Goal: Information Seeking & Learning: Learn about a topic

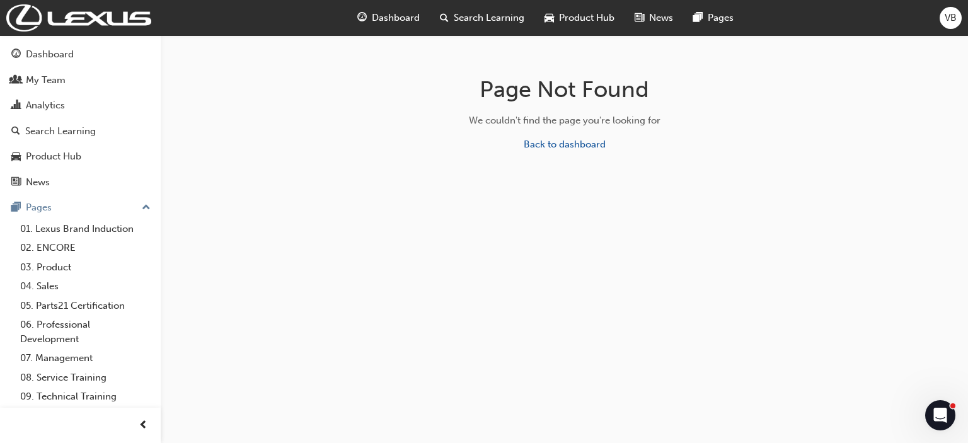
click at [505, 14] on span "Search Learning" at bounding box center [489, 18] width 71 height 14
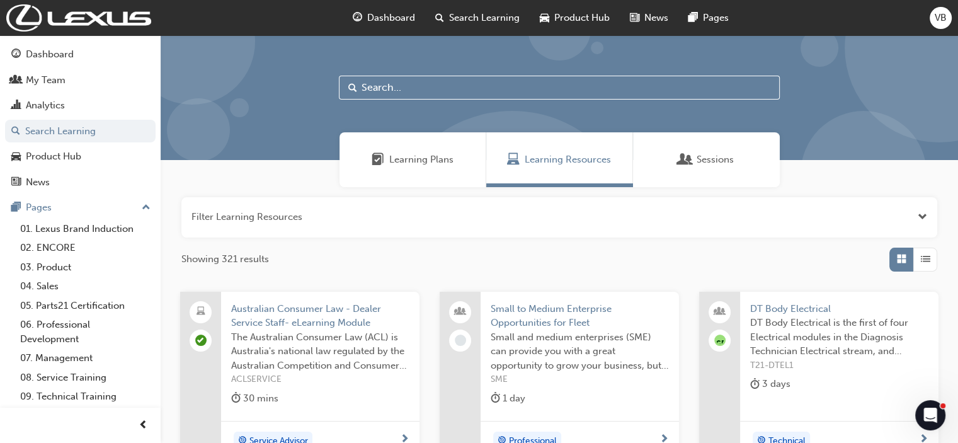
click at [441, 80] on input "text" at bounding box center [559, 88] width 441 height 24
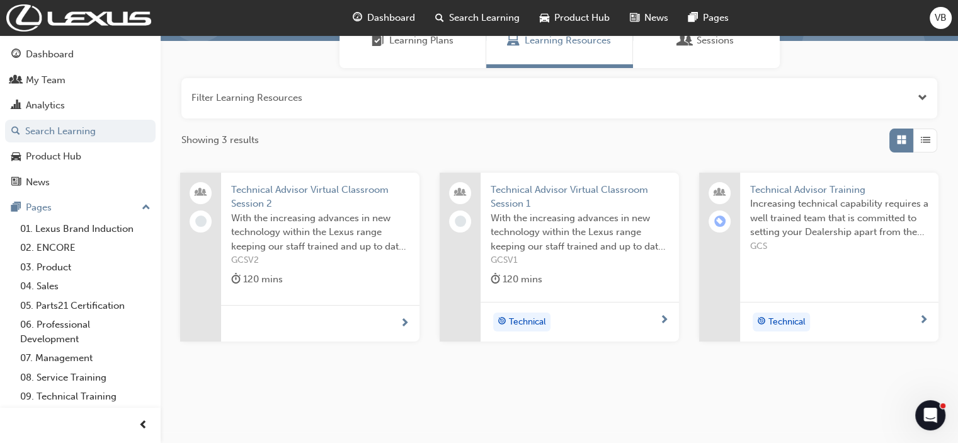
scroll to position [126, 0]
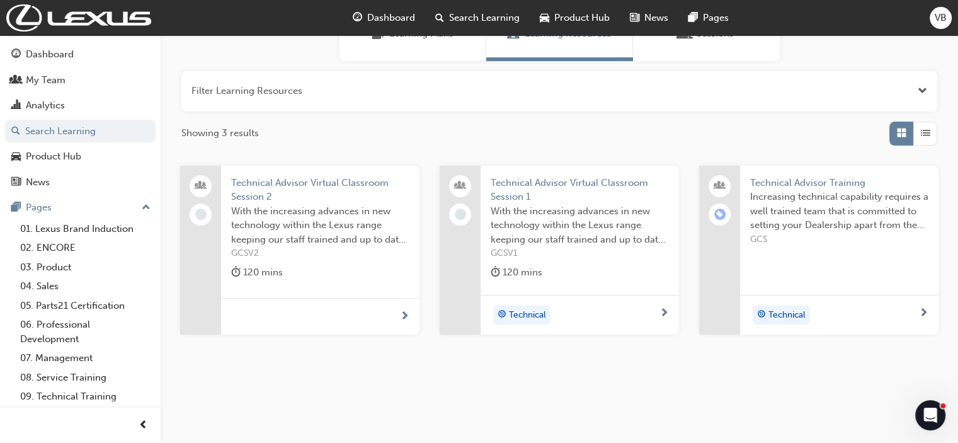
type input "technical advisor"
click at [785, 181] on span "Technical Advisor Training" at bounding box center [839, 183] width 178 height 14
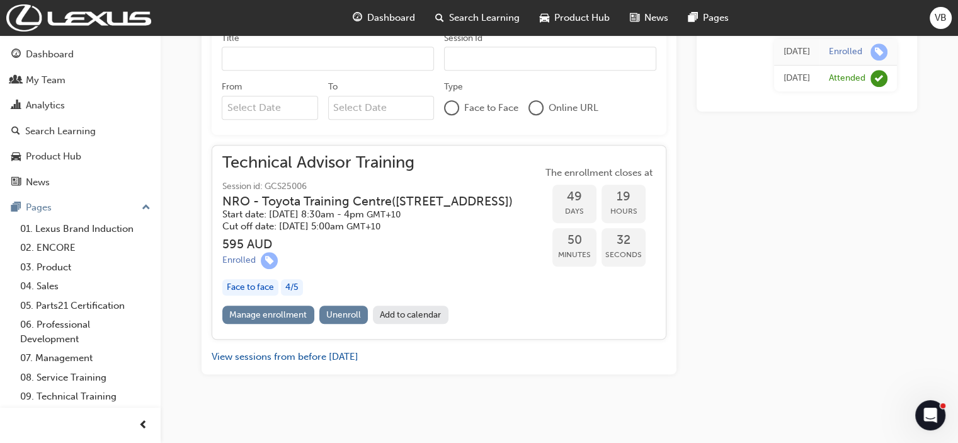
scroll to position [814, 0]
click at [29, 77] on div "My Team" at bounding box center [46, 80] width 40 height 14
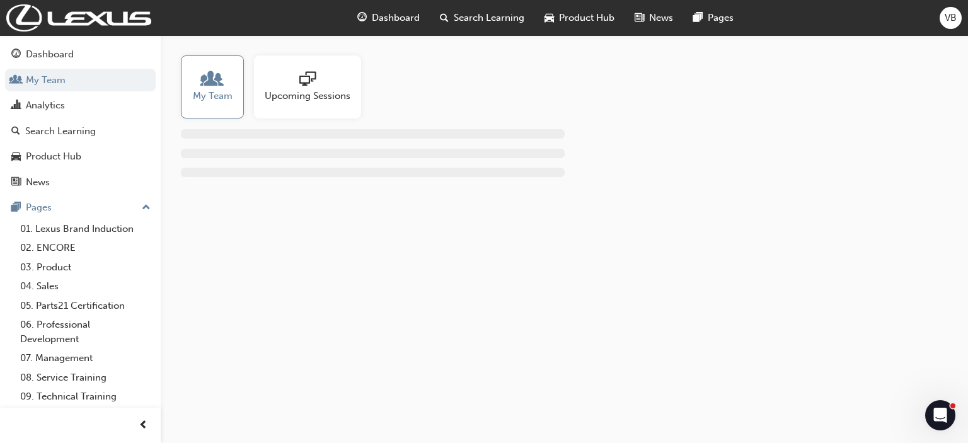
click at [348, 95] on span "Upcoming Sessions" at bounding box center [308, 96] width 86 height 14
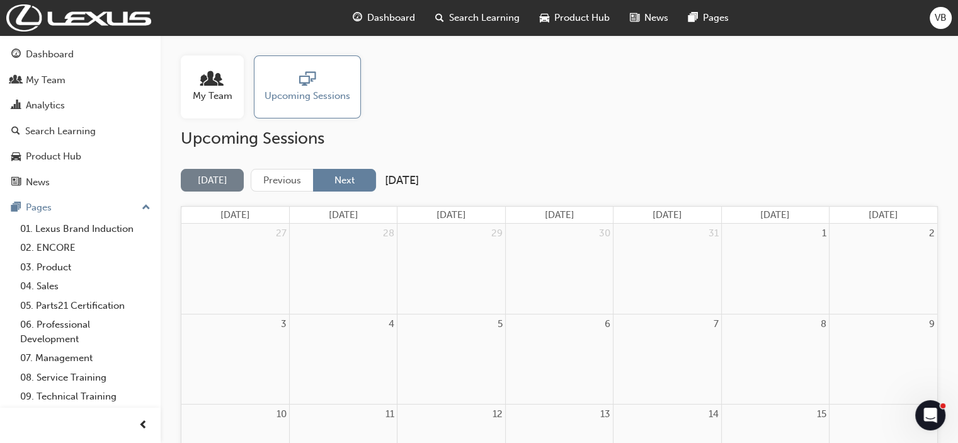
click at [348, 180] on button "Next" at bounding box center [344, 180] width 63 height 23
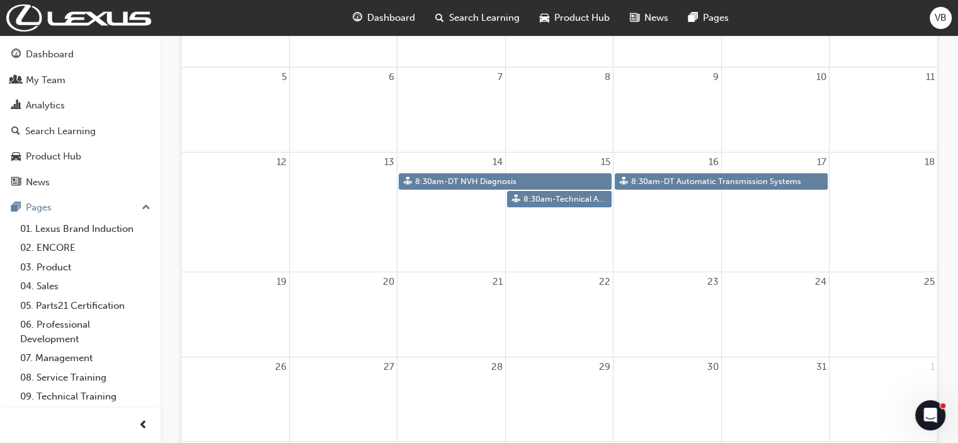
scroll to position [252, 0]
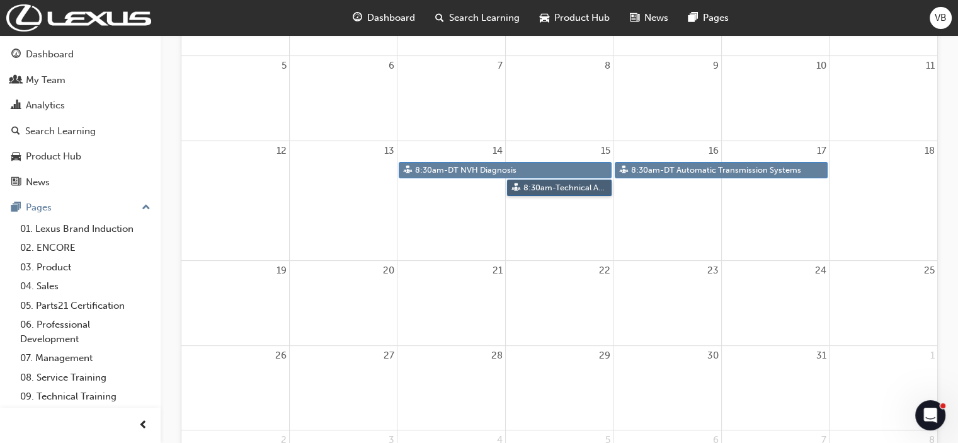
click at [570, 189] on link "8:30am - Technical Advisor Training" at bounding box center [559, 188] width 105 height 17
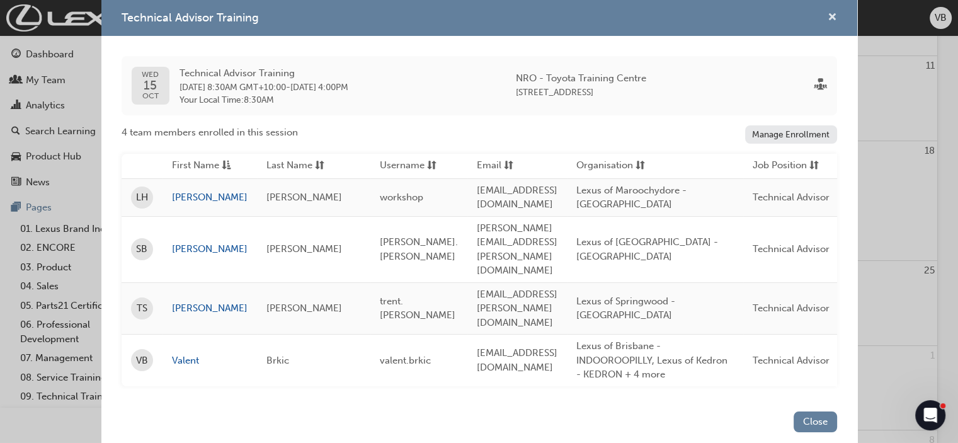
click at [833, 24] on span "cross-icon" at bounding box center [832, 18] width 9 height 11
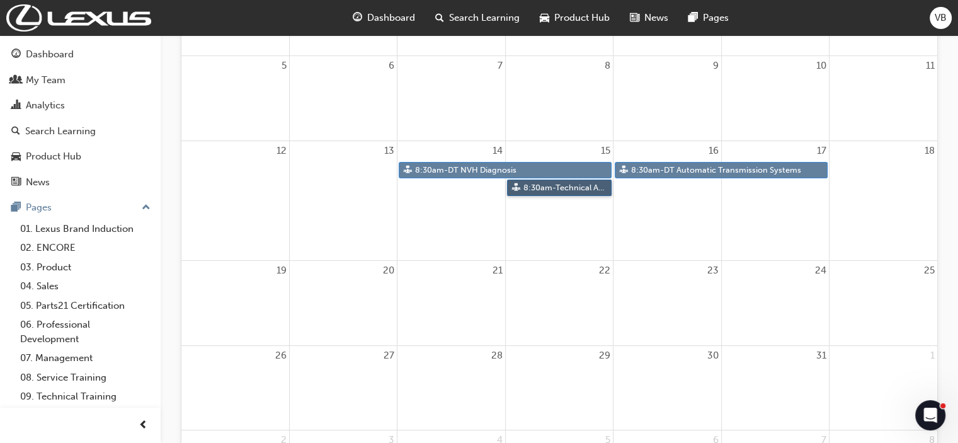
click at [530, 191] on link "8:30am - Technical Advisor Training" at bounding box center [559, 188] width 105 height 17
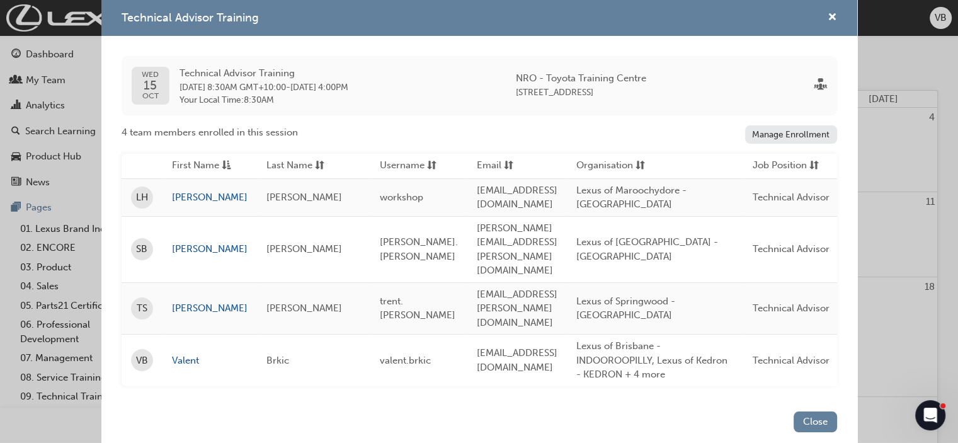
scroll to position [0, 0]
click at [832, 24] on span "cross-icon" at bounding box center [832, 18] width 9 height 11
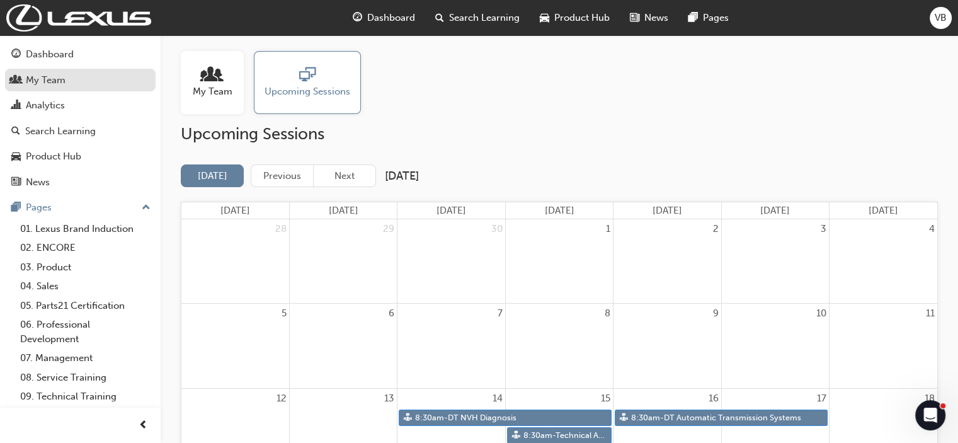
click at [48, 80] on div "My Team" at bounding box center [46, 80] width 40 height 14
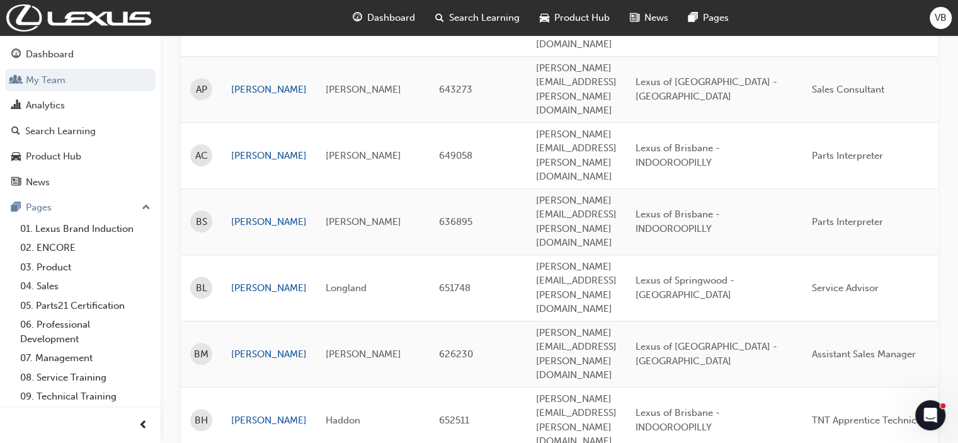
scroll to position [1920, 0]
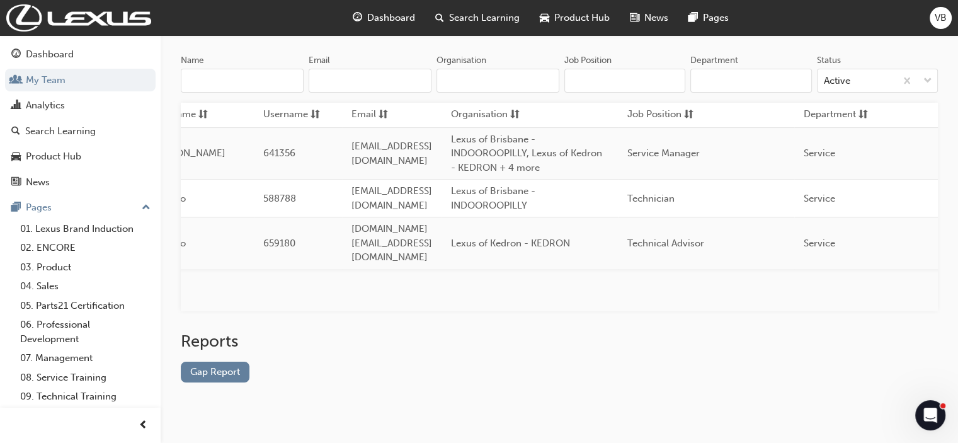
scroll to position [0, 0]
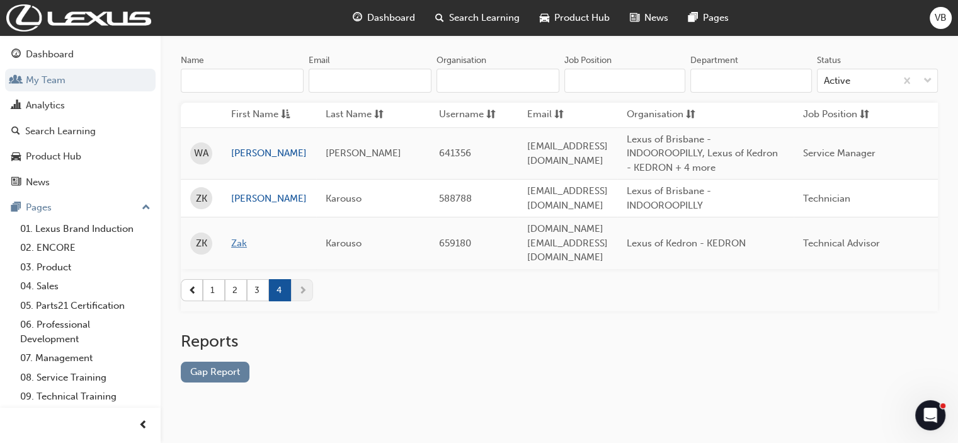
click at [234, 236] on link "Zak" at bounding box center [269, 243] width 76 height 14
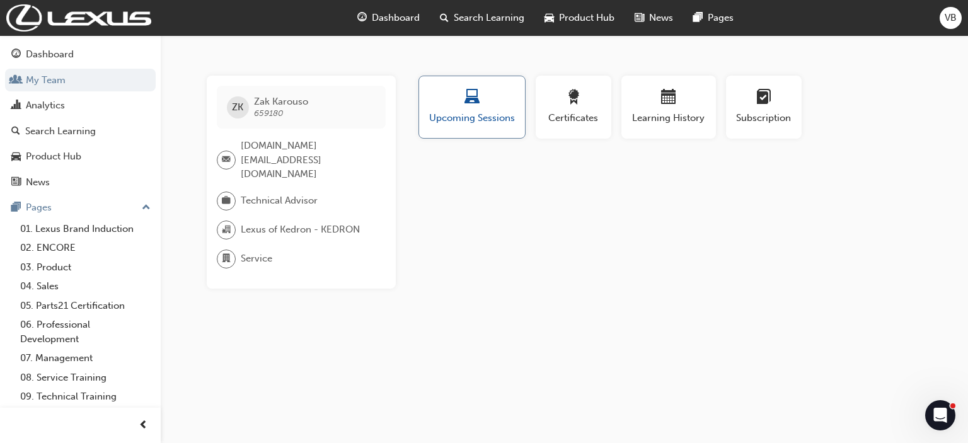
click at [471, 108] on div "button" at bounding box center [471, 99] width 87 height 20
click at [470, 121] on span "Upcoming Sessions" at bounding box center [471, 118] width 87 height 14
click at [673, 117] on span "Learning History" at bounding box center [669, 118] width 76 height 14
click at [470, 180] on div "No recorded learning" at bounding box center [669, 175] width 506 height 33
click at [577, 105] on span "award-icon" at bounding box center [573, 97] width 15 height 17
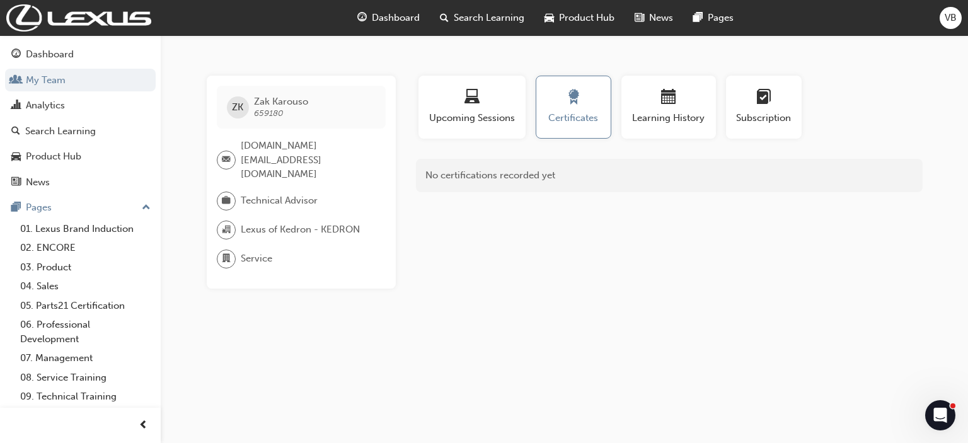
click at [500, 173] on div "No certifications recorded yet" at bounding box center [669, 175] width 506 height 33
click at [662, 96] on span "calendar-icon" at bounding box center [668, 97] width 15 height 17
click at [472, 181] on div "No recorded learning" at bounding box center [669, 175] width 506 height 33
click at [454, 98] on div "button" at bounding box center [472, 99] width 88 height 20
click at [264, 108] on span "659180" at bounding box center [269, 113] width 30 height 11
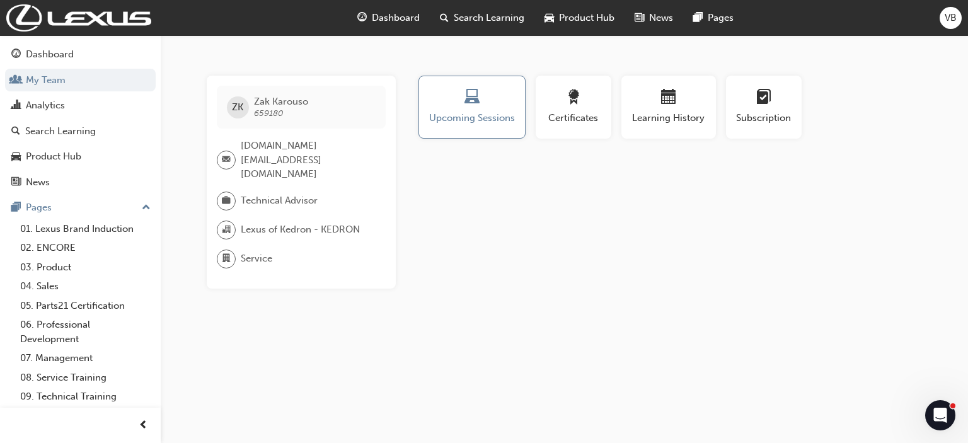
click at [469, 15] on span "Search Learning" at bounding box center [489, 18] width 71 height 14
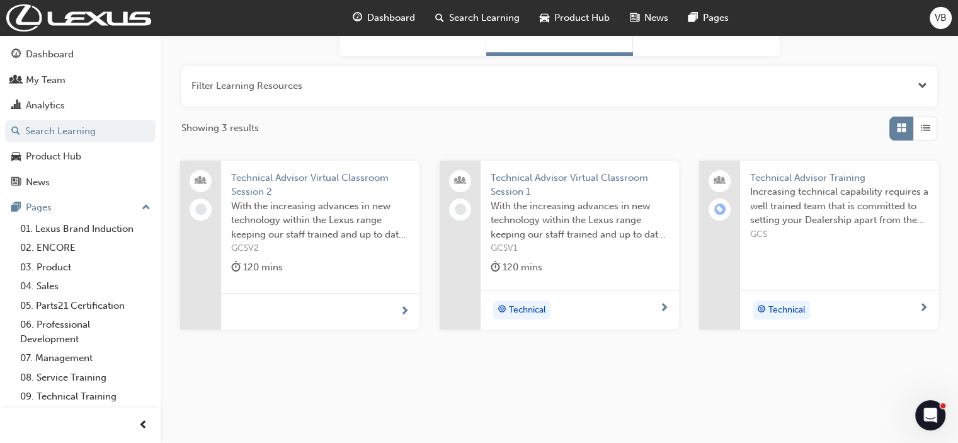
scroll to position [139, 0]
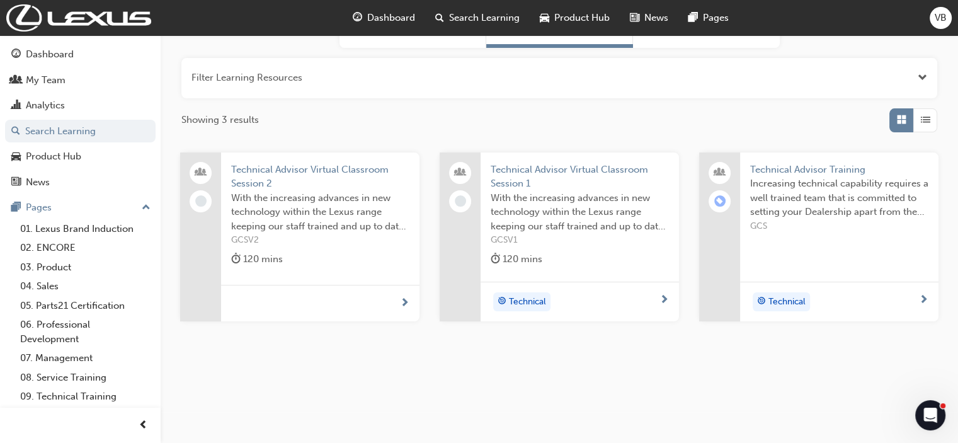
click at [791, 300] on span "Technical" at bounding box center [786, 302] width 37 height 14
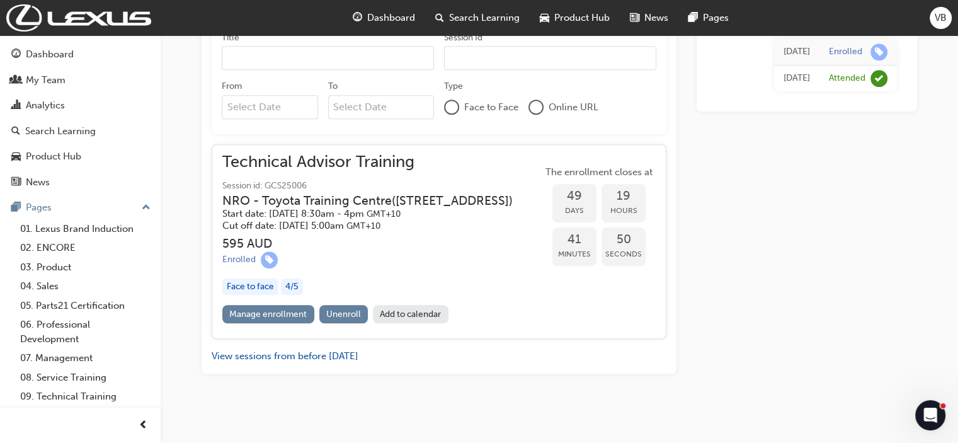
scroll to position [814, 0]
click at [261, 286] on div "Face to face" at bounding box center [250, 286] width 56 height 17
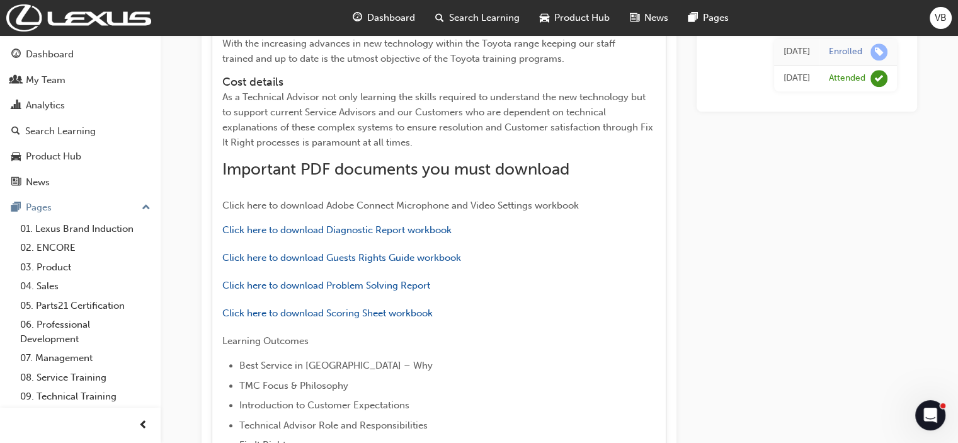
scroll to position [1218, 0]
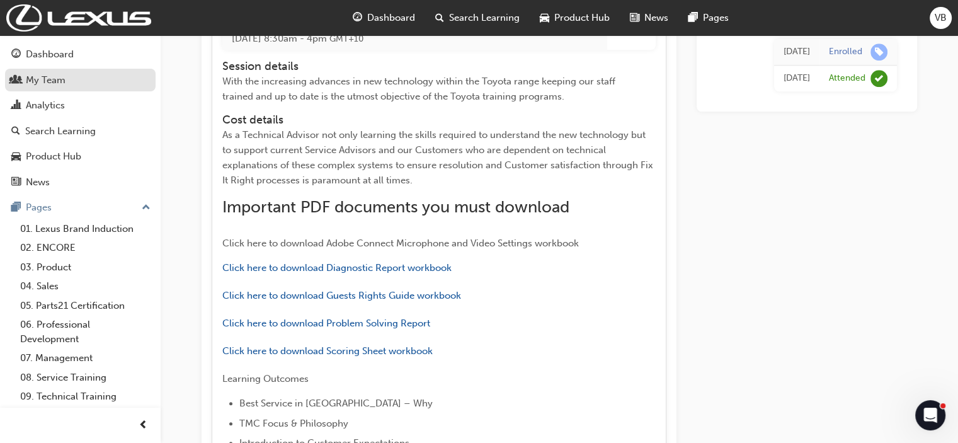
click at [33, 80] on div "My Team" at bounding box center [46, 80] width 40 height 14
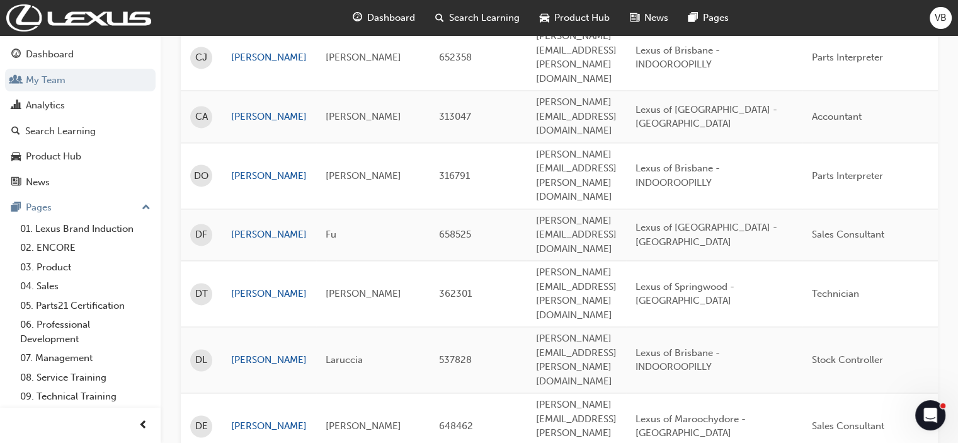
scroll to position [1920, 0]
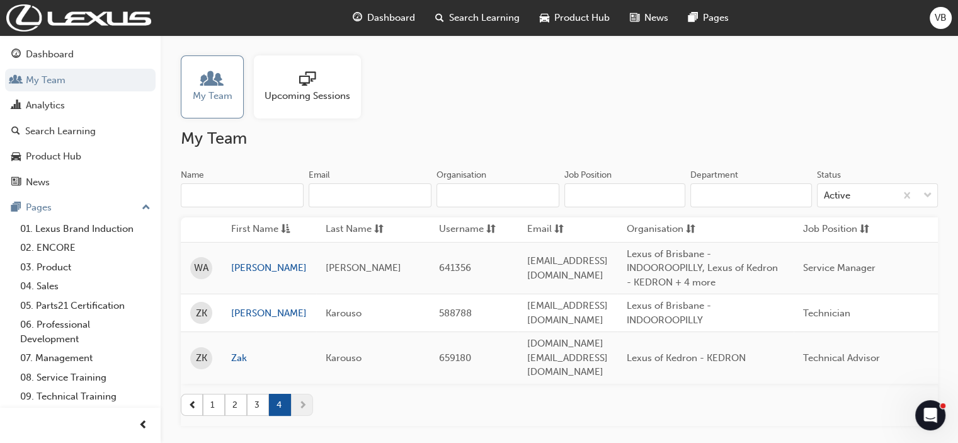
scroll to position [115, 0]
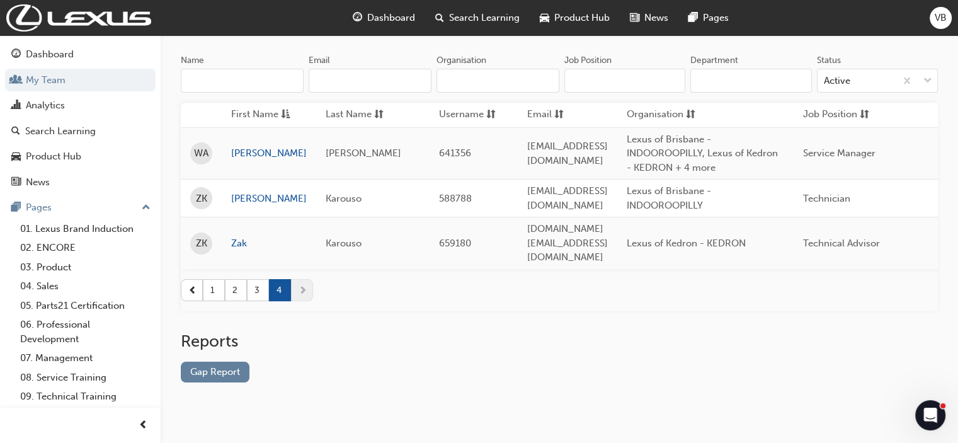
click at [455, 17] on span "Search Learning" at bounding box center [484, 18] width 71 height 14
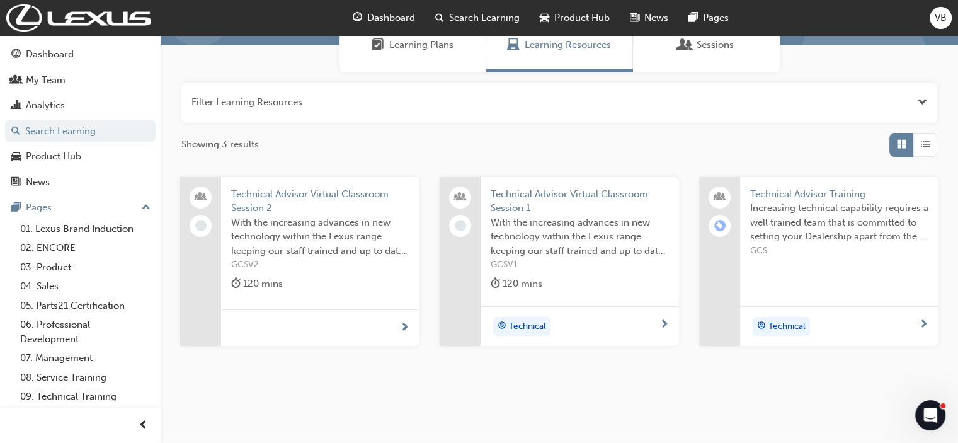
click at [782, 193] on span "Technical Advisor Training" at bounding box center [839, 194] width 178 height 14
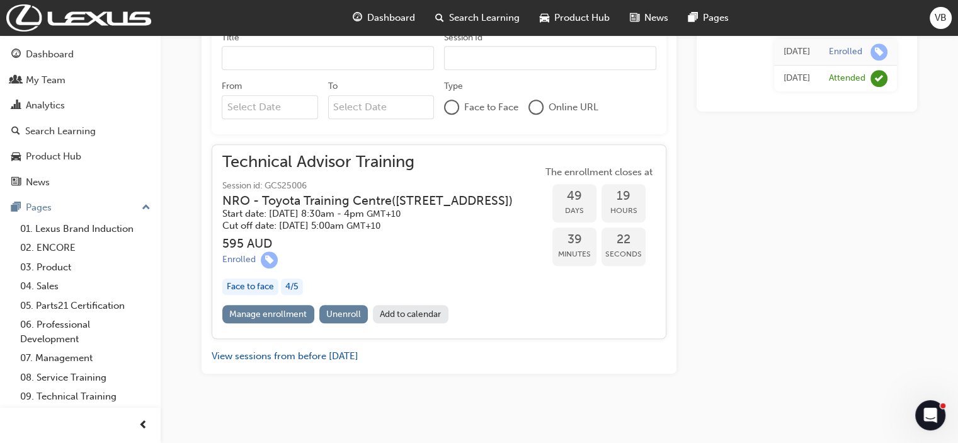
scroll to position [814, 0]
click at [252, 282] on div "Face to face" at bounding box center [250, 286] width 56 height 17
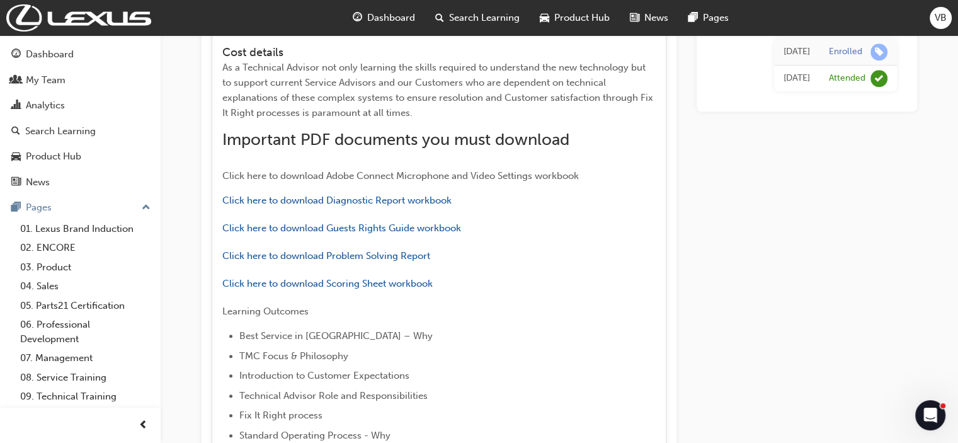
scroll to position [1318, 0]
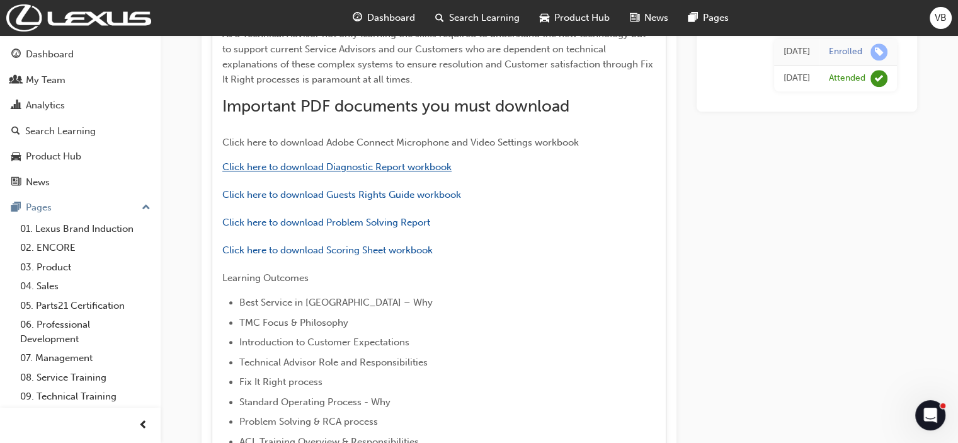
click at [391, 166] on span "Click here to download Diagnostic Report workbook" at bounding box center [336, 166] width 229 height 11
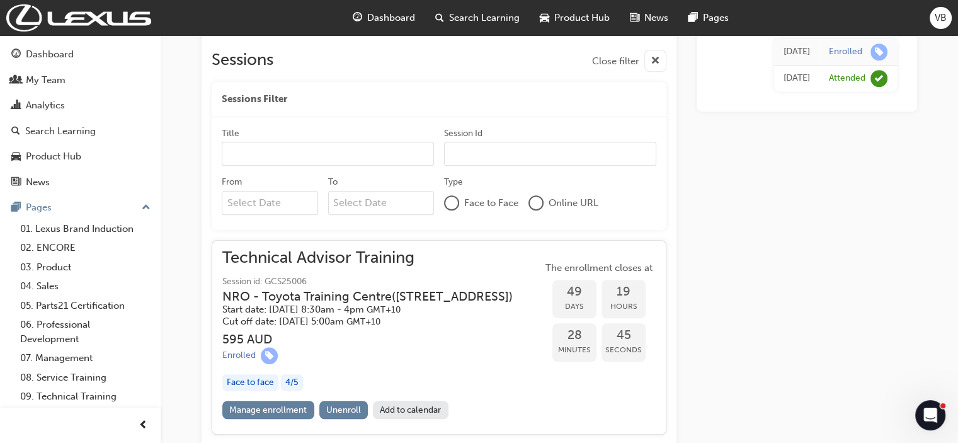
scroll to position [814, 0]
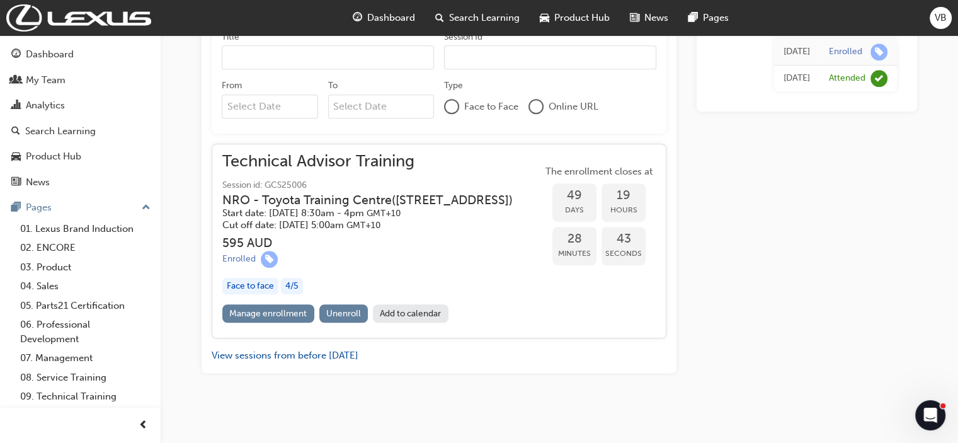
click at [252, 284] on div "Face to face" at bounding box center [250, 286] width 56 height 17
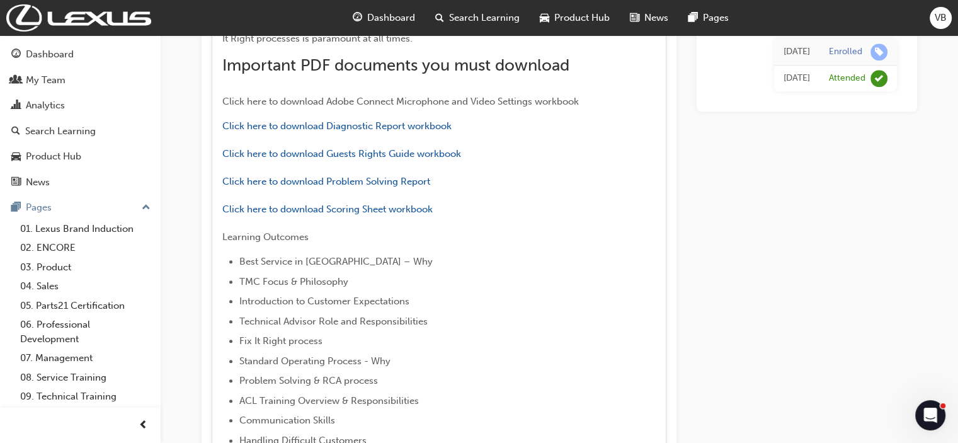
scroll to position [1381, 0]
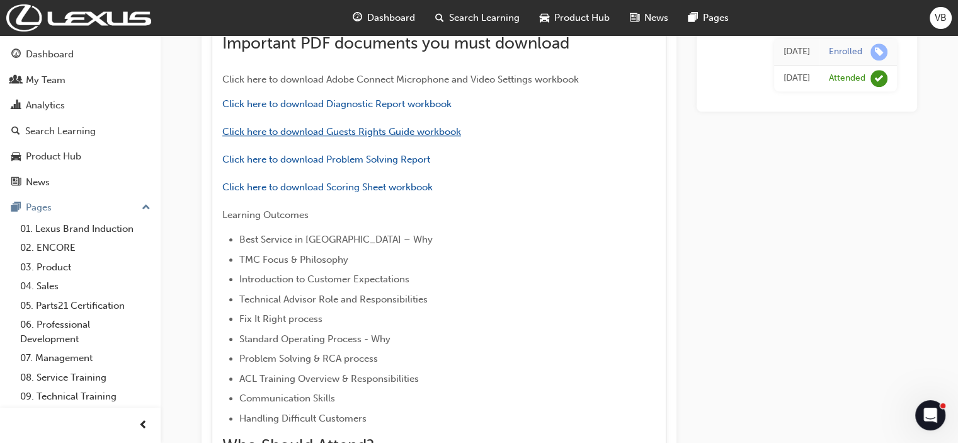
click at [359, 129] on span "Click here to download Guests Rights Guide workbook" at bounding box center [341, 131] width 239 height 11
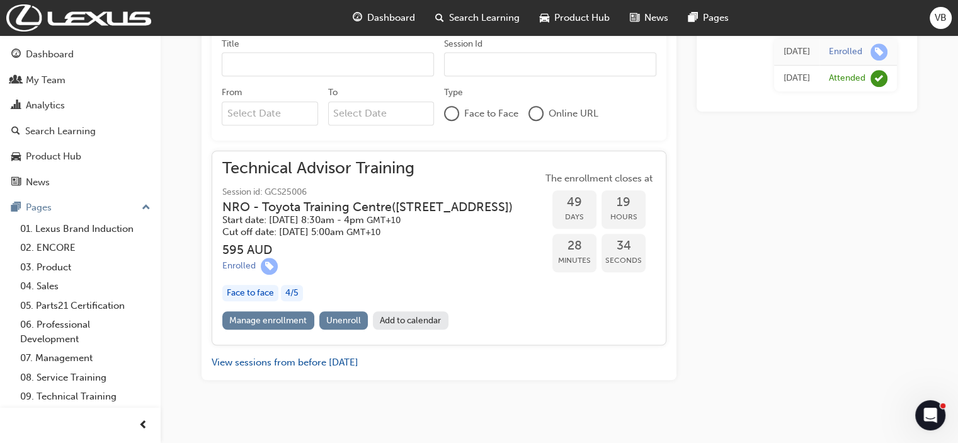
scroll to position [814, 0]
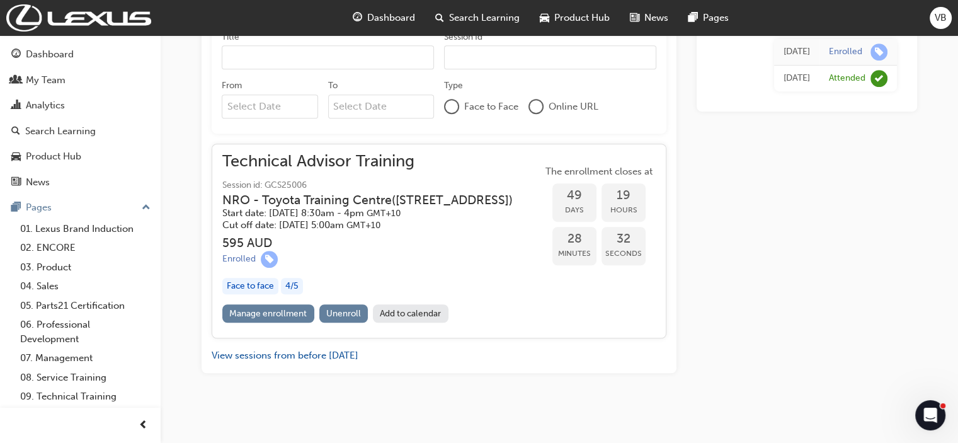
click at [261, 287] on div "Face to face" at bounding box center [250, 286] width 56 height 17
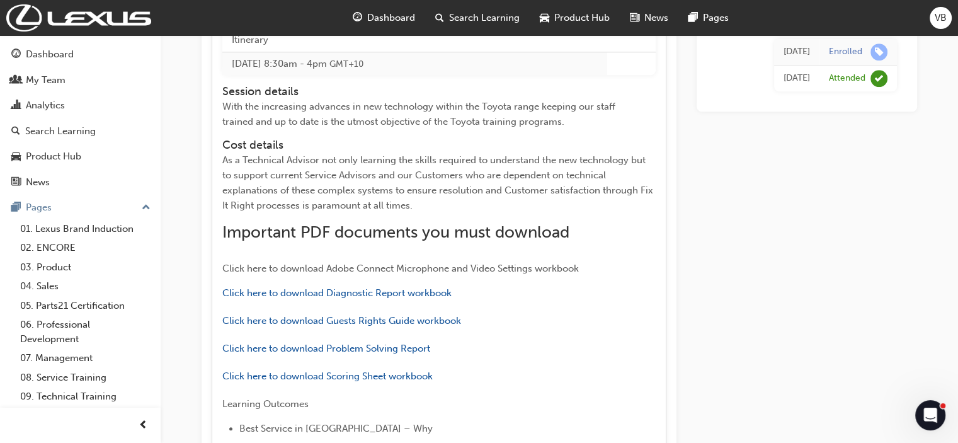
scroll to position [1318, 0]
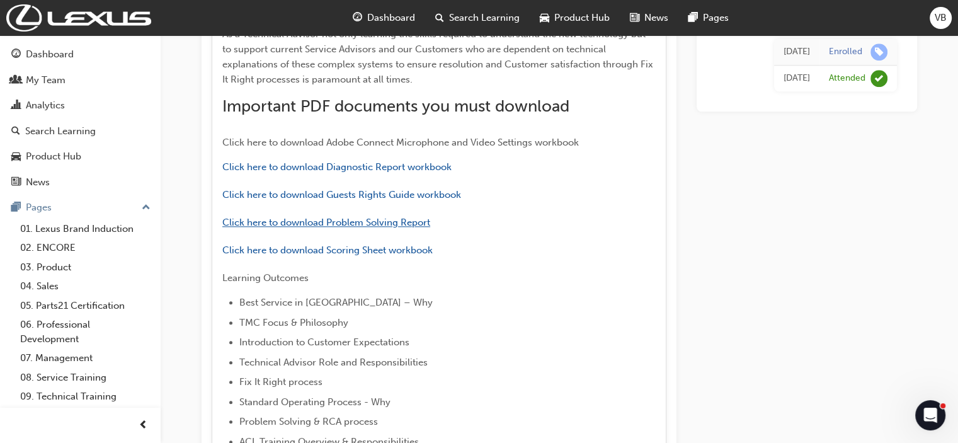
click at [378, 219] on span "Click here to download Problem Solving Report" at bounding box center [326, 222] width 208 height 11
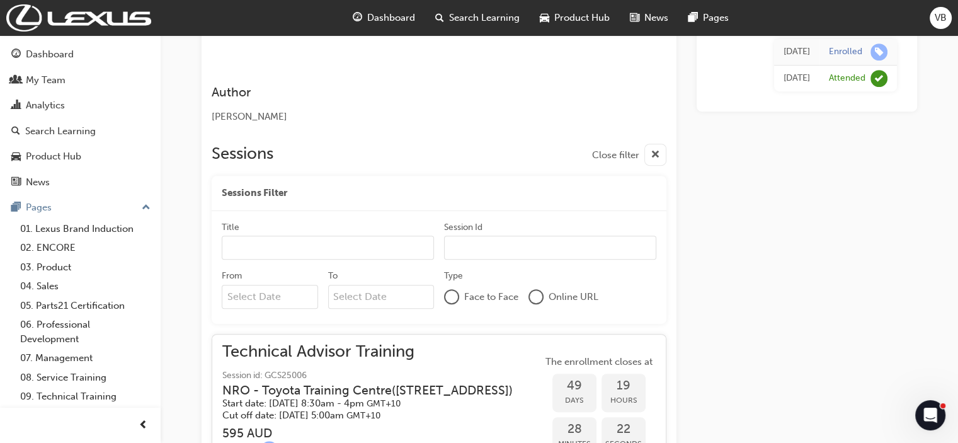
scroll to position [814, 0]
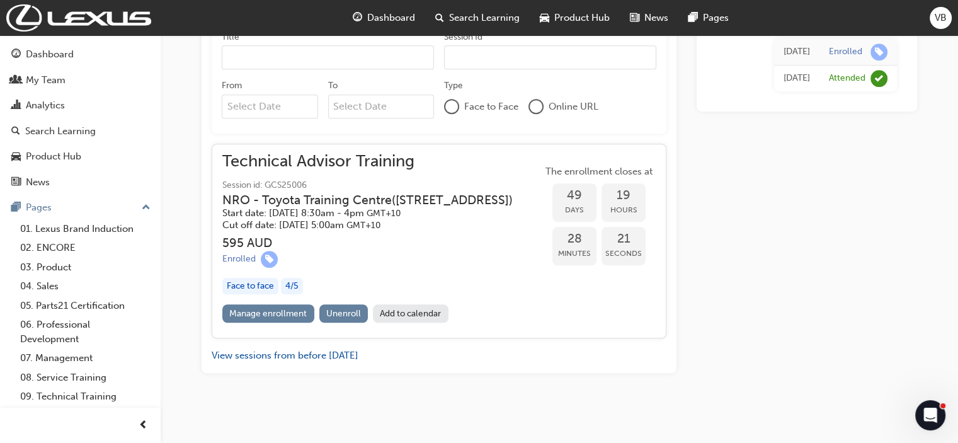
click at [249, 283] on div "Face to face" at bounding box center [250, 286] width 56 height 17
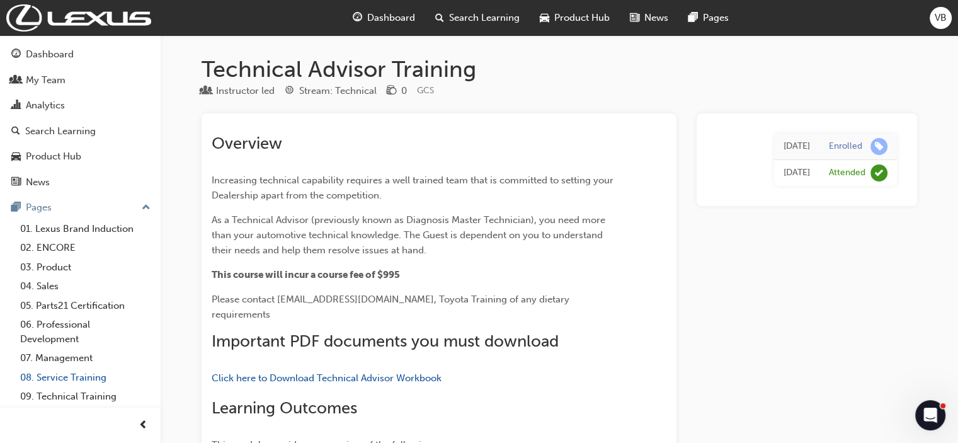
scroll to position [38, 0]
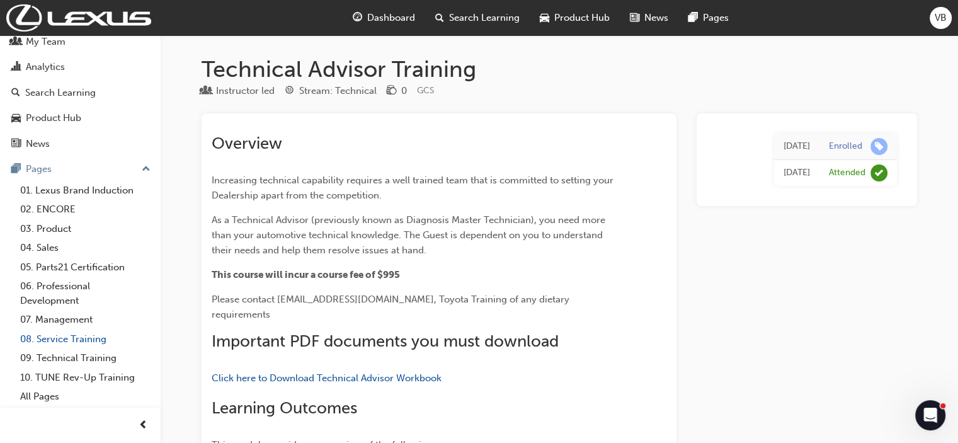
click at [58, 338] on link "08. Service Training" at bounding box center [85, 339] width 140 height 20
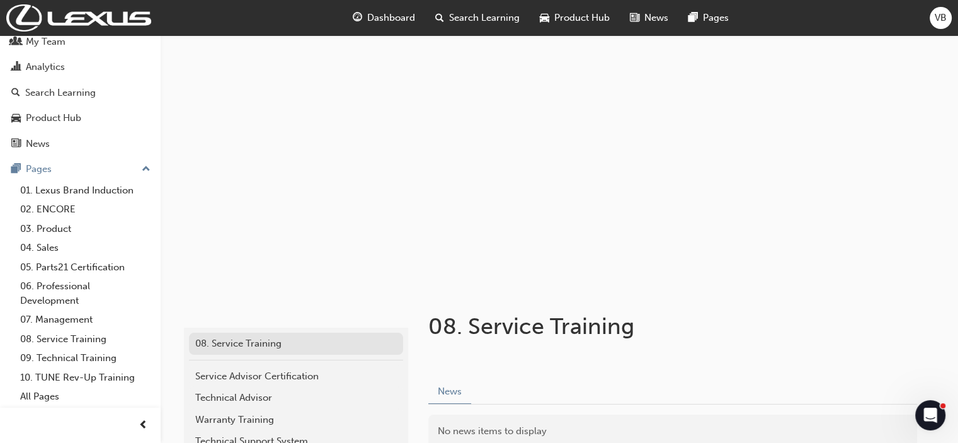
scroll to position [116, 0]
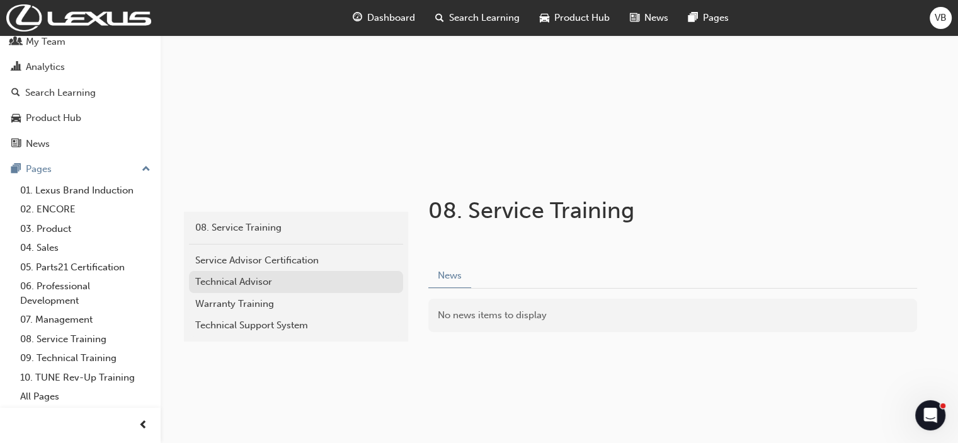
click at [217, 284] on div "Technical Advisor" at bounding box center [296, 282] width 202 height 14
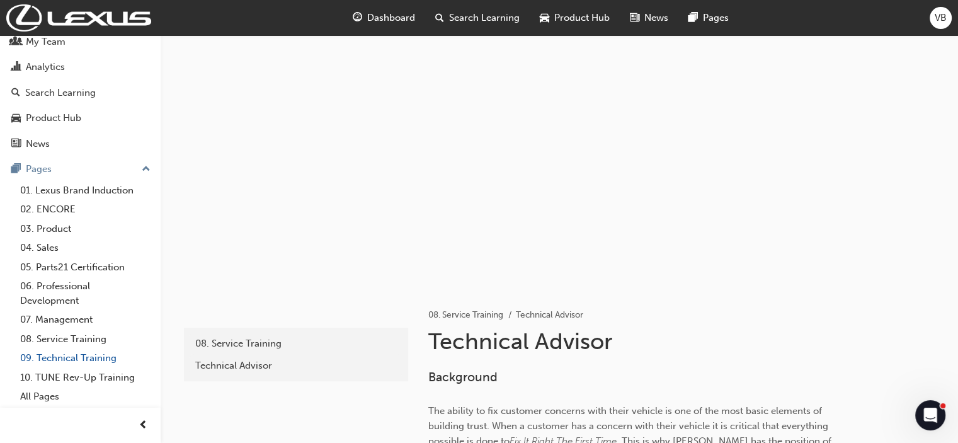
click at [48, 359] on link "09. Technical Training" at bounding box center [85, 358] width 140 height 20
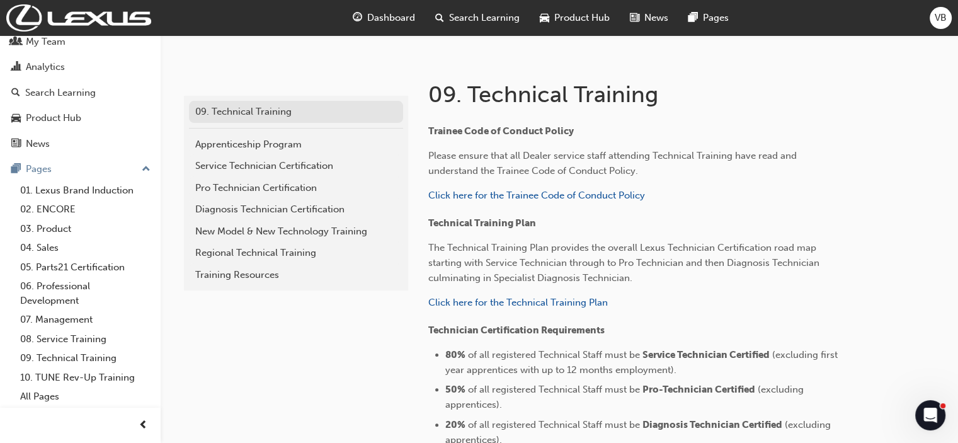
scroll to position [231, 0]
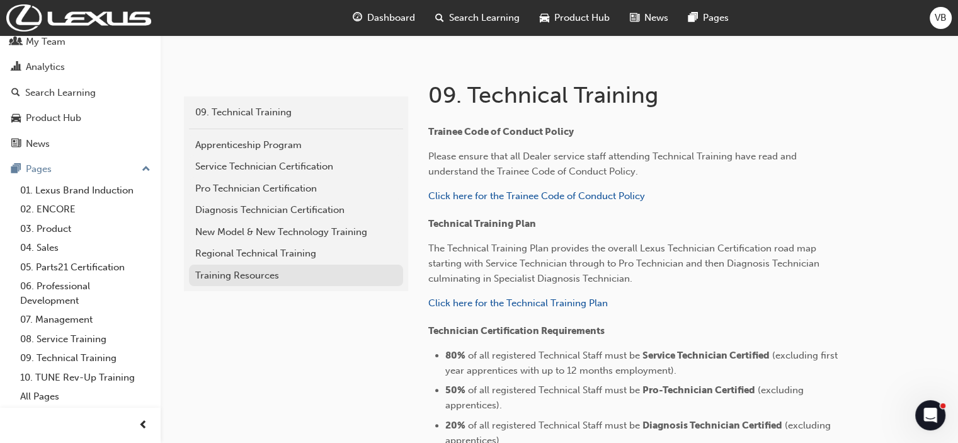
click at [215, 276] on div "Training Resources" at bounding box center [296, 275] width 202 height 14
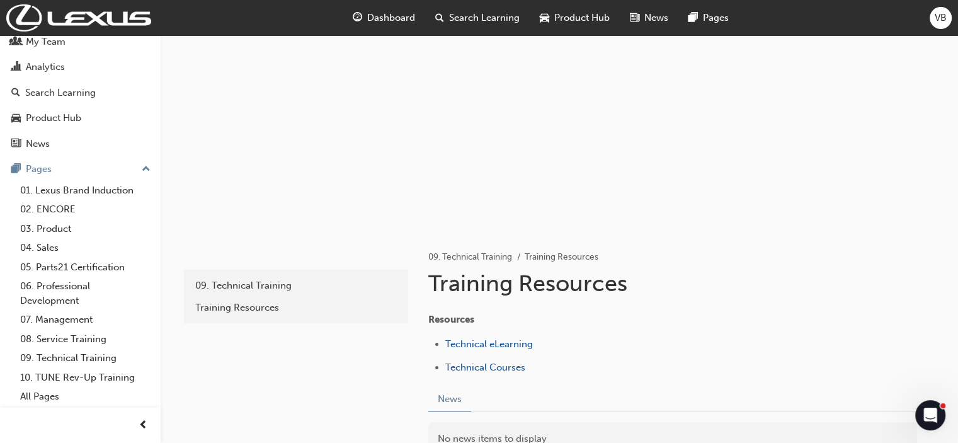
scroll to position [181, 0]
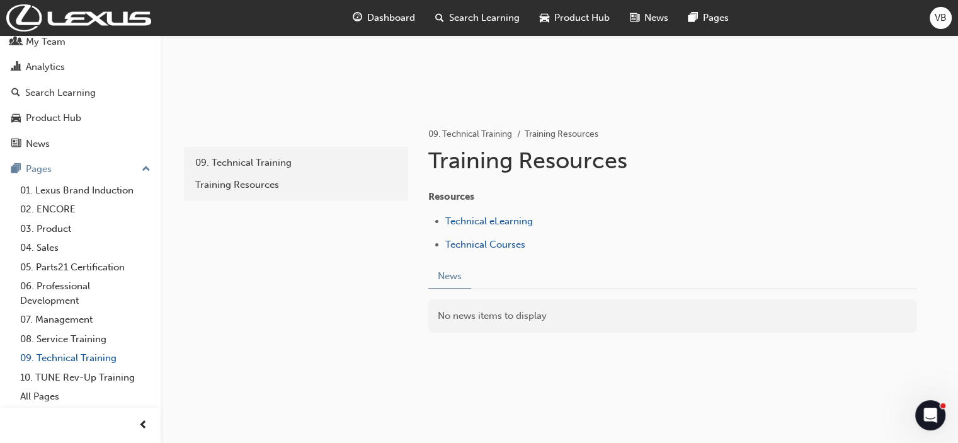
click at [67, 362] on link "09. Technical Training" at bounding box center [85, 358] width 140 height 20
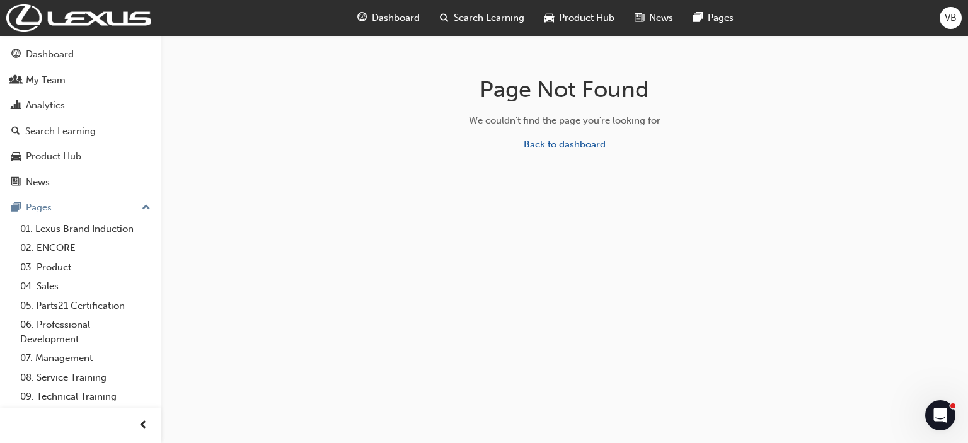
click at [474, 20] on span "Search Learning" at bounding box center [489, 18] width 71 height 14
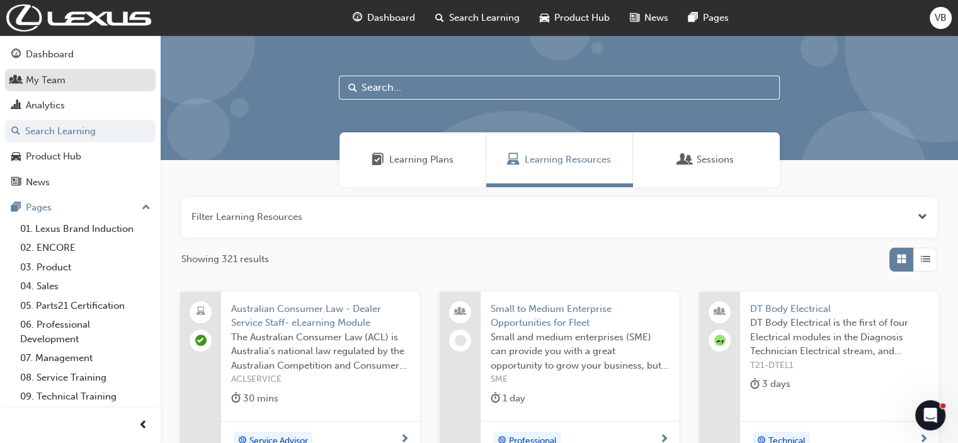
click at [36, 81] on div "My Team" at bounding box center [46, 80] width 40 height 14
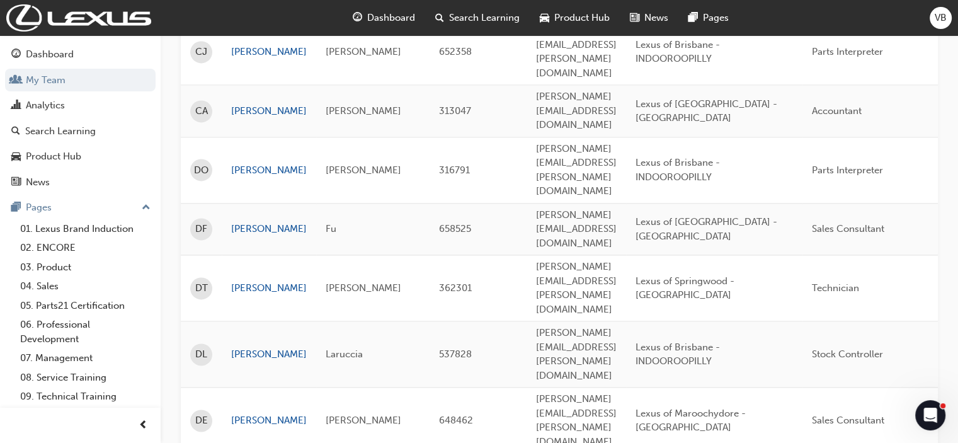
scroll to position [1920, 0]
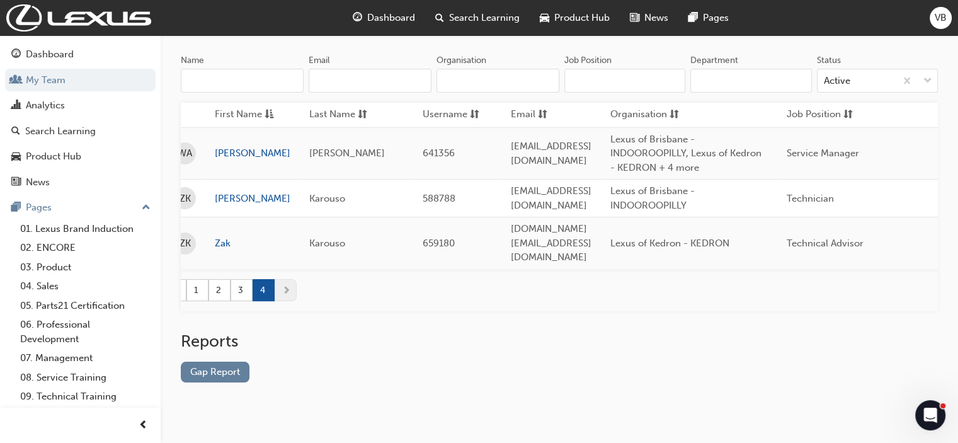
scroll to position [0, 4]
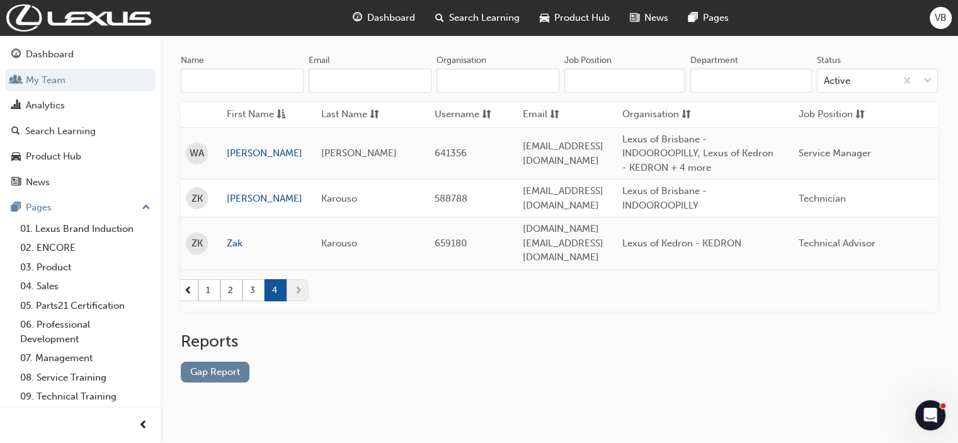
click at [490, 18] on span "Search Learning" at bounding box center [484, 18] width 71 height 14
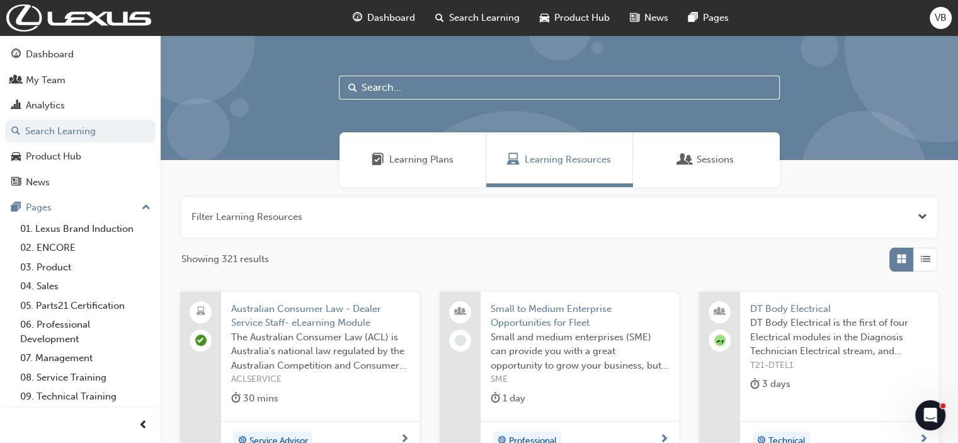
click at [415, 84] on input "text" at bounding box center [559, 88] width 441 height 24
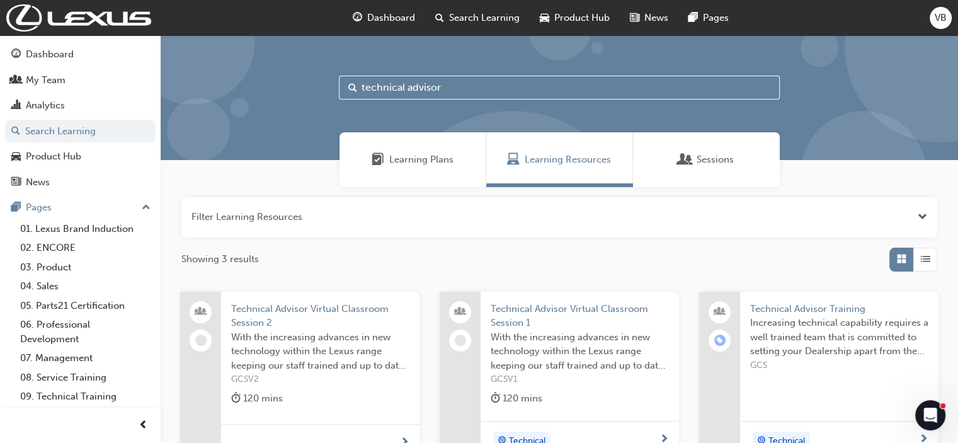
type input "technical advisor"
click at [787, 309] on span "Technical Advisor Training" at bounding box center [839, 309] width 178 height 14
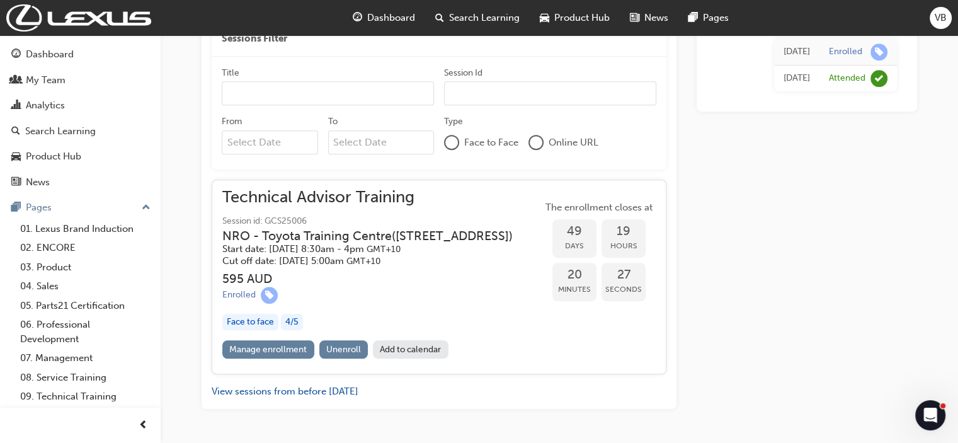
scroll to position [814, 0]
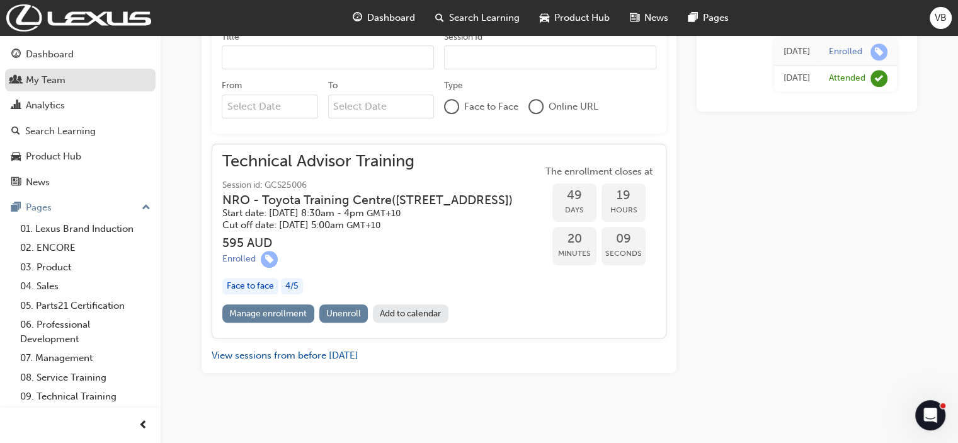
click at [54, 85] on div "My Team" at bounding box center [46, 80] width 40 height 14
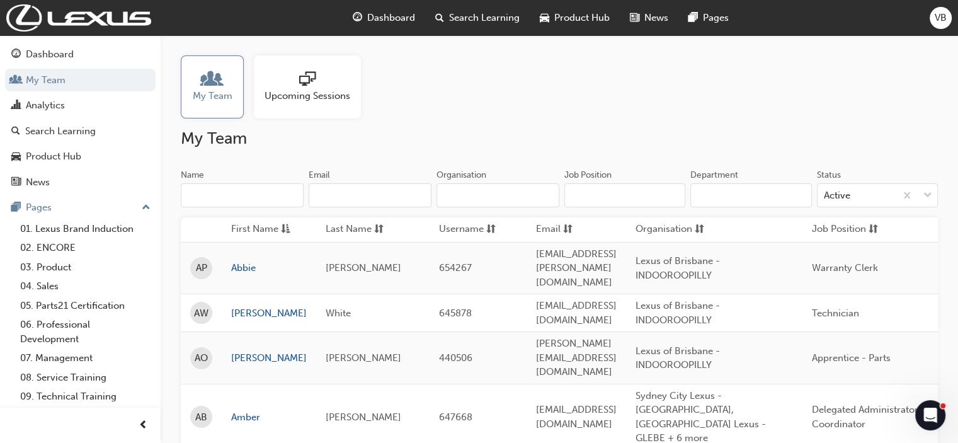
click at [307, 95] on span "Upcoming Sessions" at bounding box center [308, 96] width 86 height 14
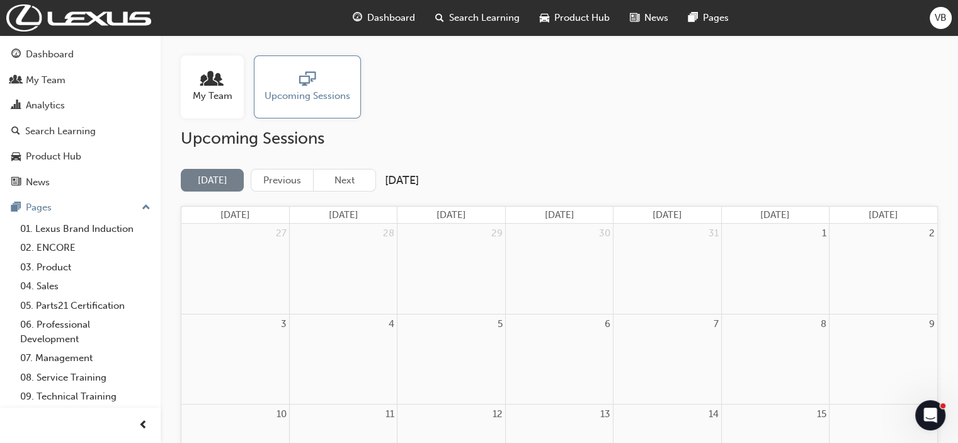
click at [342, 180] on button "Next" at bounding box center [344, 180] width 63 height 23
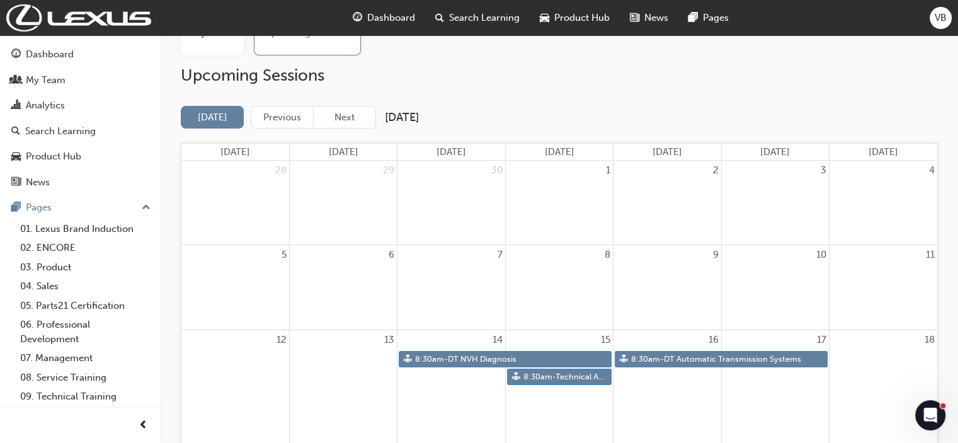
scroll to position [126, 0]
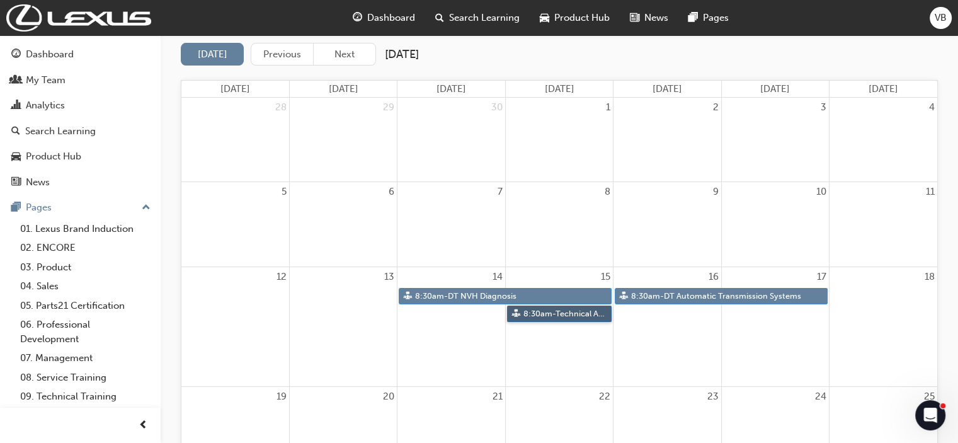
click at [549, 313] on link "8:30am - Technical Advisor Training" at bounding box center [559, 313] width 105 height 17
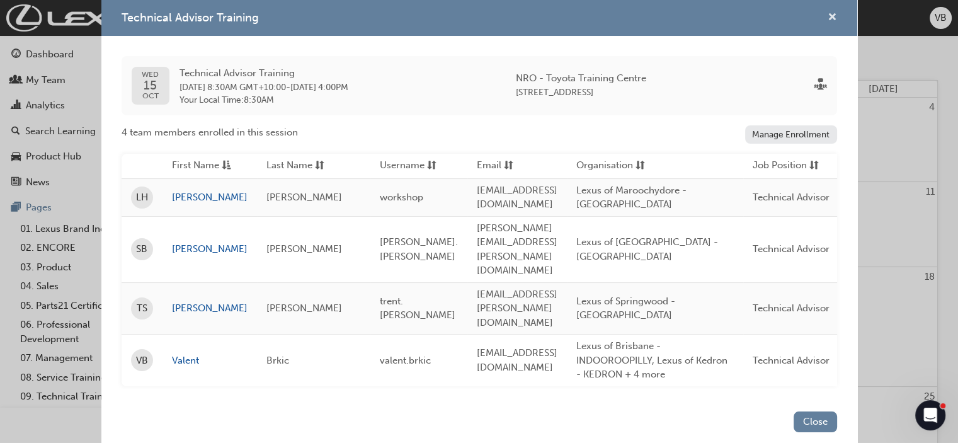
click at [832, 24] on span "cross-icon" at bounding box center [832, 18] width 9 height 11
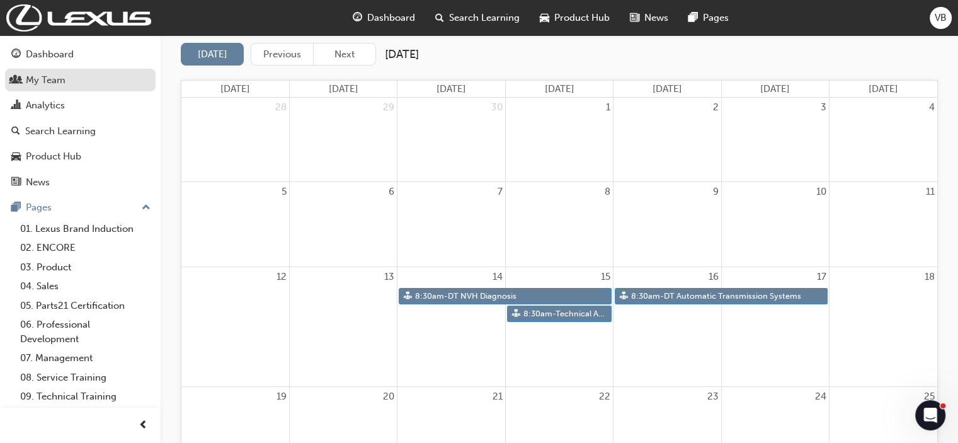
click at [39, 83] on div "My Team" at bounding box center [46, 80] width 40 height 14
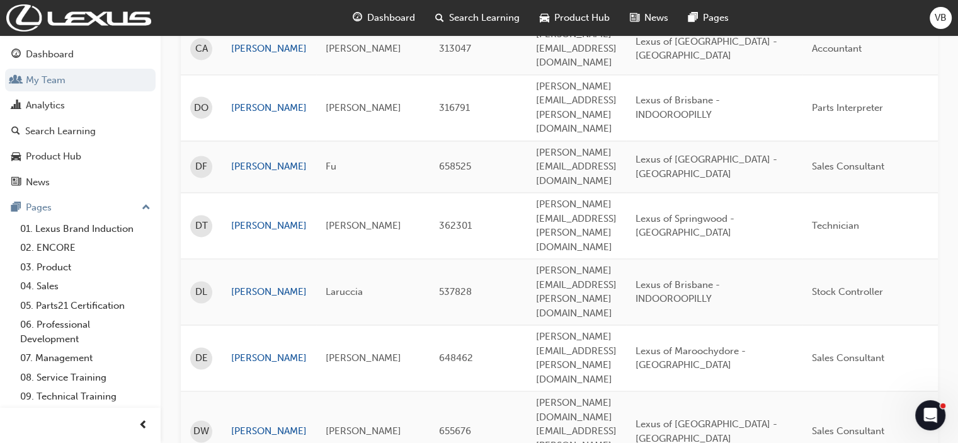
scroll to position [1920, 0]
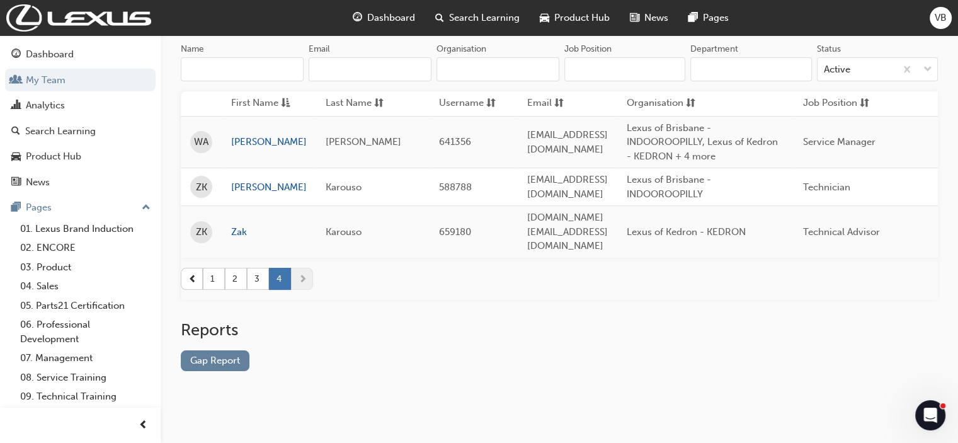
scroll to position [115, 0]
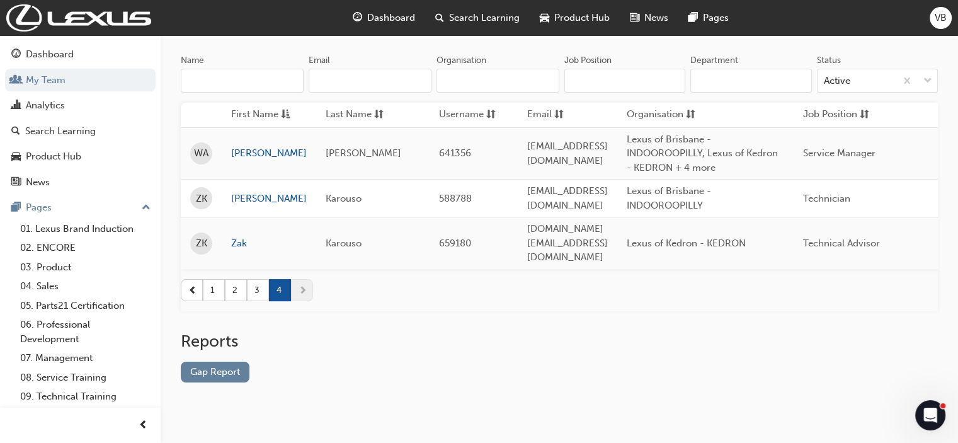
click at [490, 14] on span "Search Learning" at bounding box center [484, 18] width 71 height 14
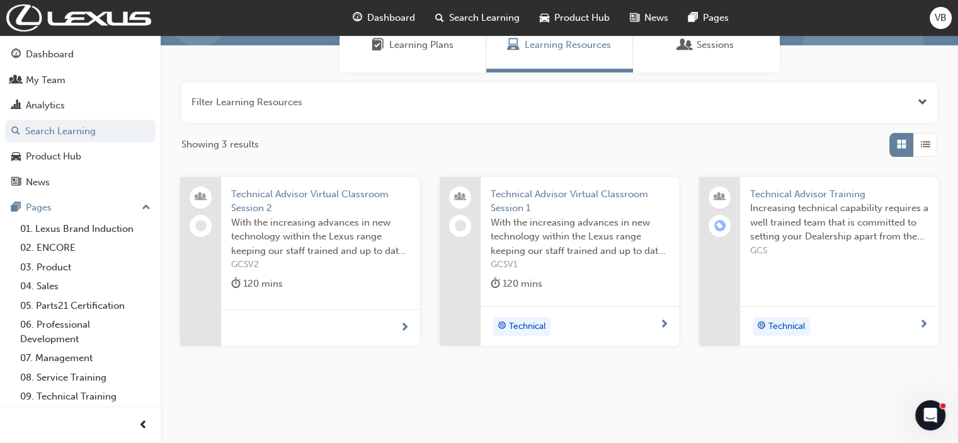
click at [789, 326] on span "Technical" at bounding box center [786, 326] width 37 height 14
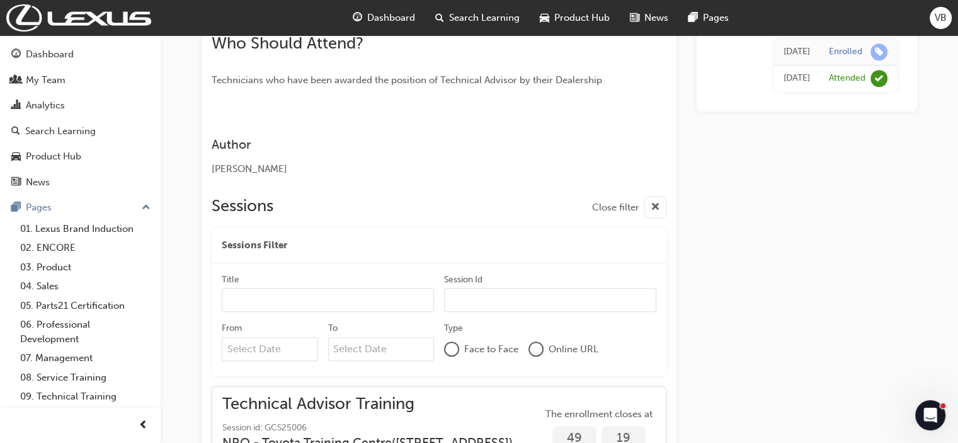
scroll to position [562, 0]
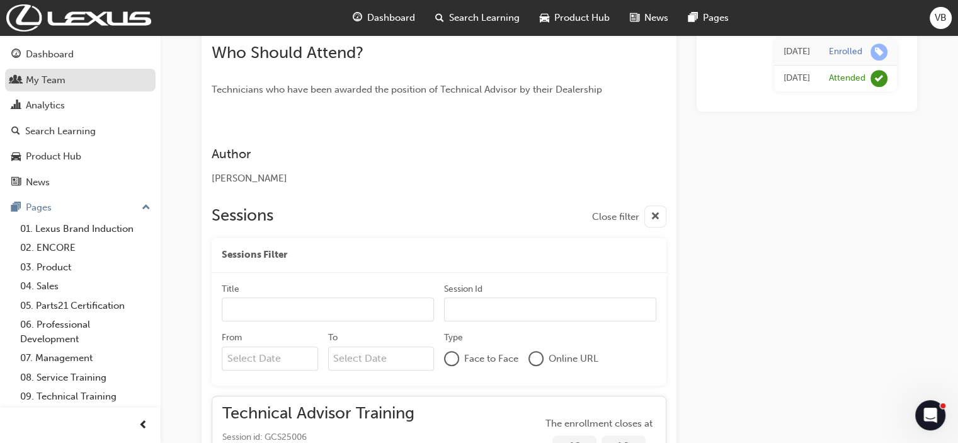
click at [43, 86] on div "My Team" at bounding box center [46, 80] width 40 height 14
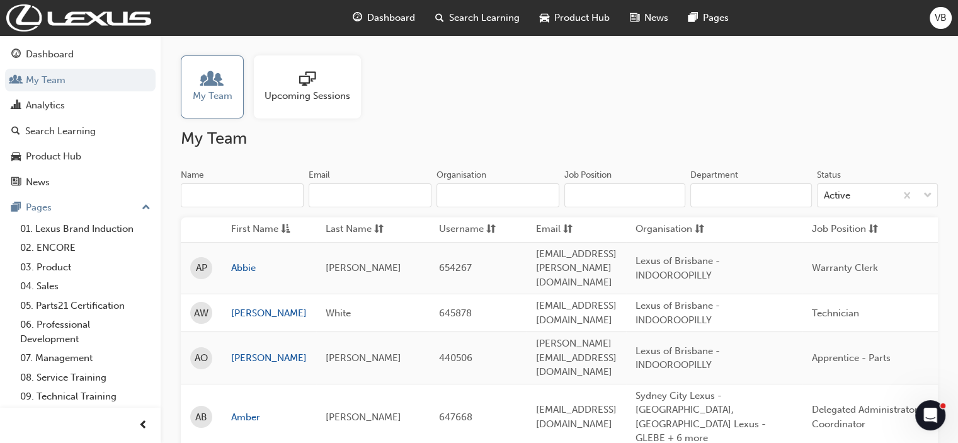
click at [291, 89] on span "Upcoming Sessions" at bounding box center [308, 96] width 86 height 14
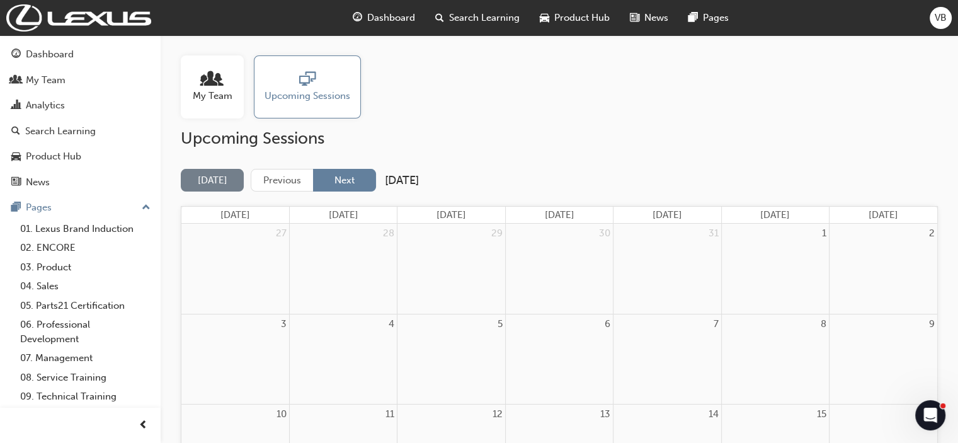
click at [362, 188] on button "Next" at bounding box center [344, 180] width 63 height 23
click at [355, 182] on button "Next" at bounding box center [344, 180] width 63 height 23
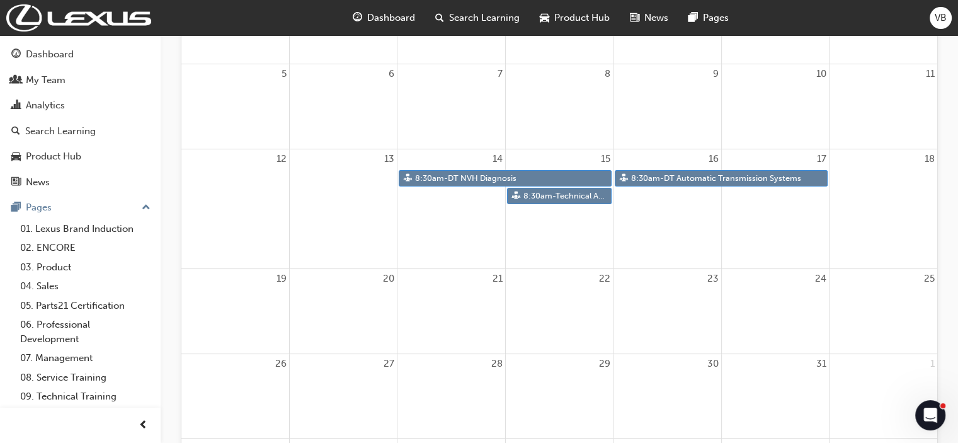
scroll to position [252, 0]
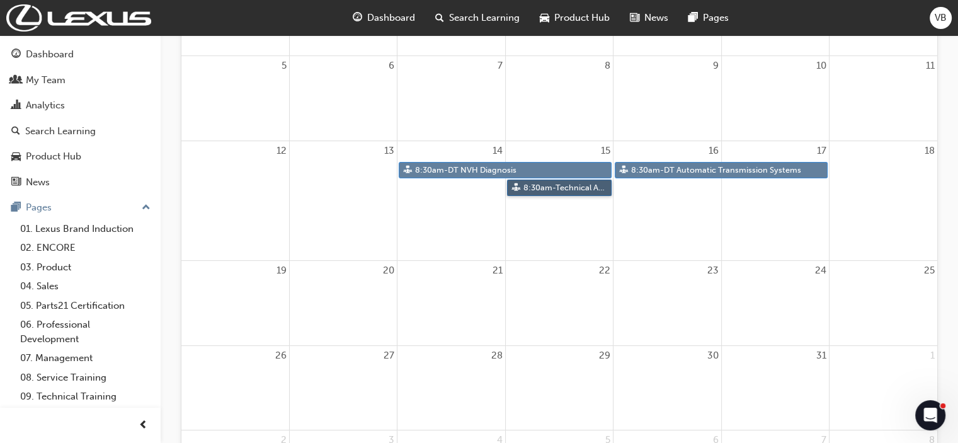
click at [552, 188] on link "8:30am - Technical Advisor Training" at bounding box center [559, 188] width 105 height 17
